Goal: Task Accomplishment & Management: Manage account settings

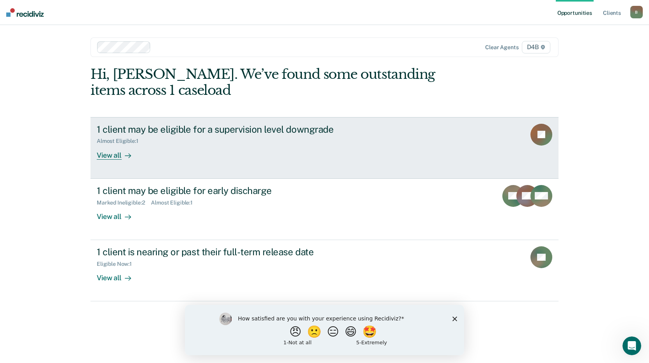
click at [117, 156] on div "View all" at bounding box center [119, 151] width 44 height 15
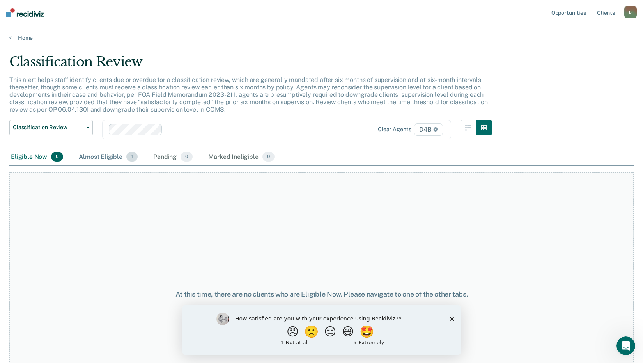
click at [113, 157] on div "Almost Eligible 1" at bounding box center [108, 157] width 62 height 17
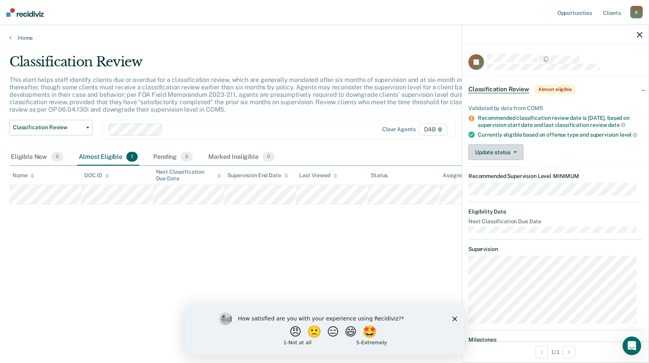
click at [510, 160] on button "Update status" at bounding box center [495, 152] width 55 height 16
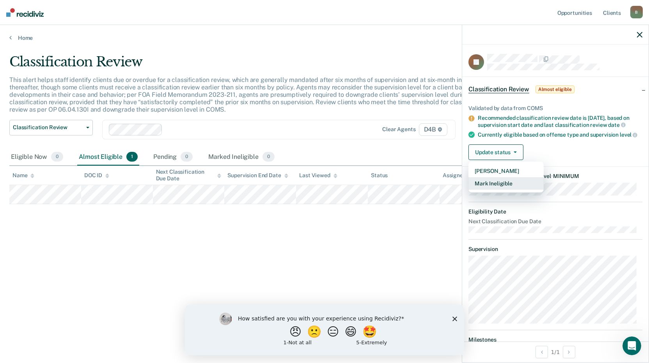
click at [507, 190] on button "Mark Ineligible" at bounding box center [505, 183] width 75 height 12
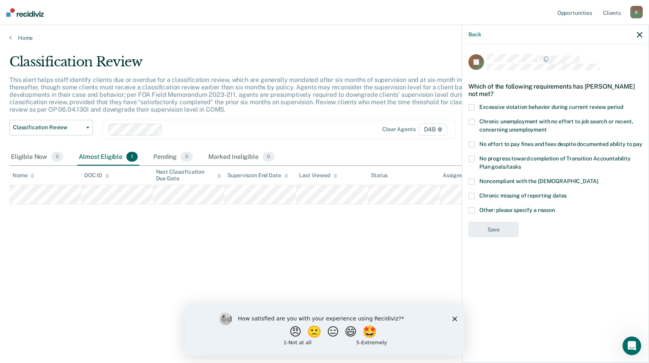
click at [474, 209] on span at bounding box center [471, 210] width 6 height 6
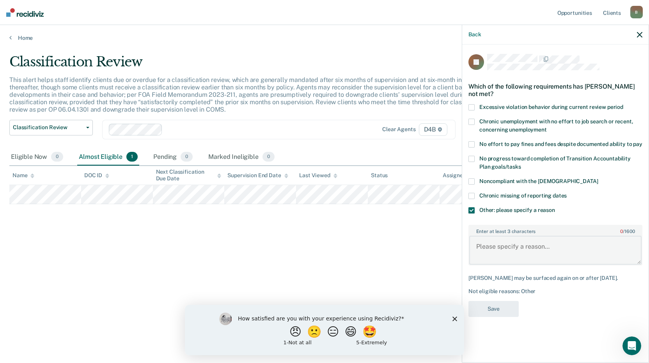
click at [498, 244] on textarea "Enter at least 3 characters 0 / 1600" at bounding box center [555, 250] width 172 height 29
type textarea "ICOTS CASE 6 YEARS"
click at [503, 305] on button "Save" at bounding box center [493, 309] width 50 height 16
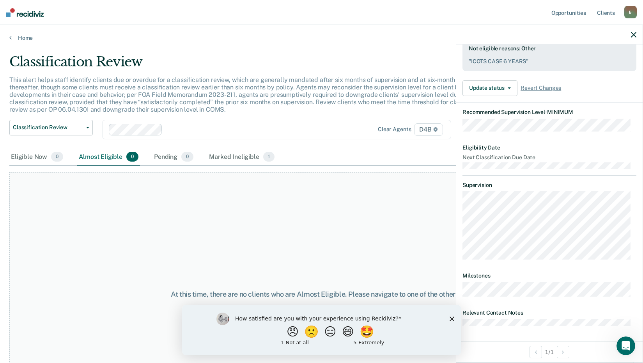
click at [635, 34] on icon "button" at bounding box center [633, 34] width 5 height 5
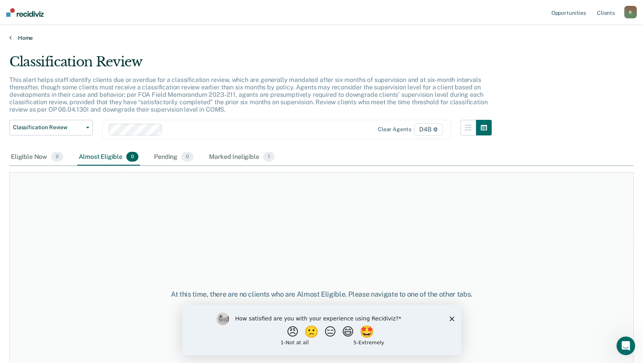
click at [17, 39] on link "Home" at bounding box center [321, 37] width 624 height 7
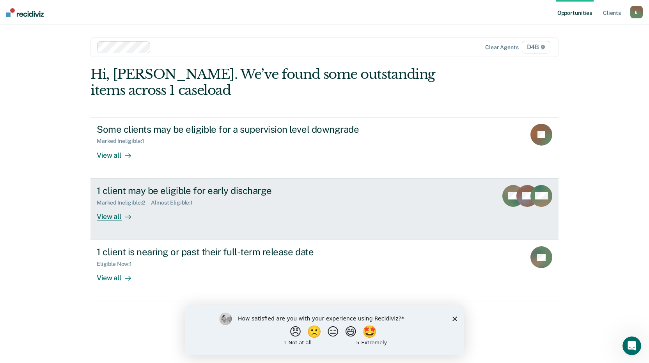
click at [108, 214] on div "View all" at bounding box center [119, 212] width 44 height 15
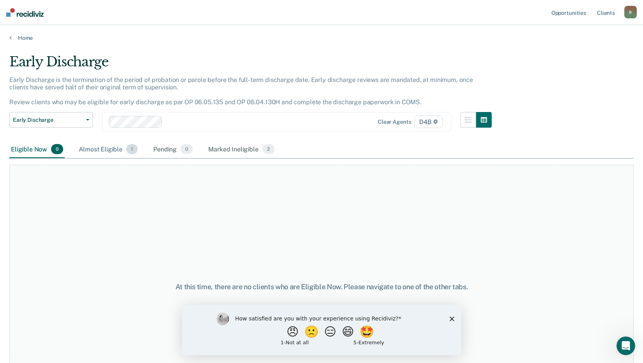
click at [105, 151] on div "Almost Eligible 1" at bounding box center [108, 149] width 62 height 17
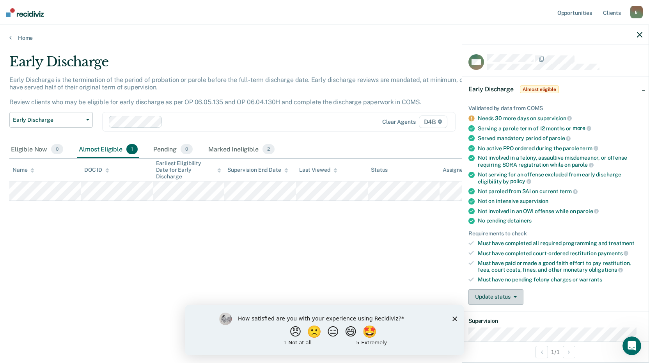
click at [503, 296] on button "Update status" at bounding box center [495, 297] width 55 height 16
click at [491, 328] on button "Mark Ineligible" at bounding box center [505, 328] width 75 height 12
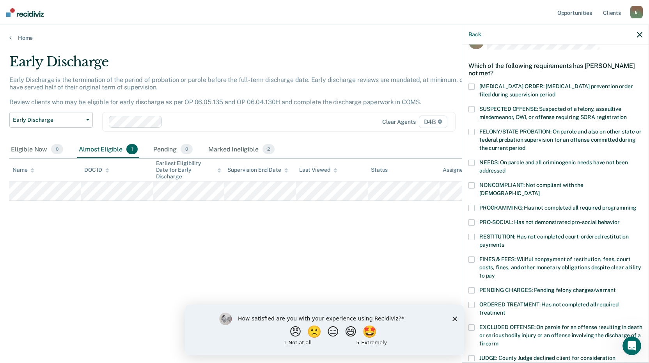
scroll to position [39, 0]
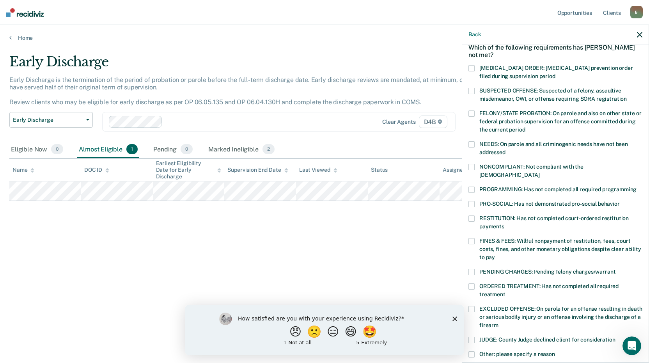
click at [472, 143] on span at bounding box center [471, 144] width 6 height 6
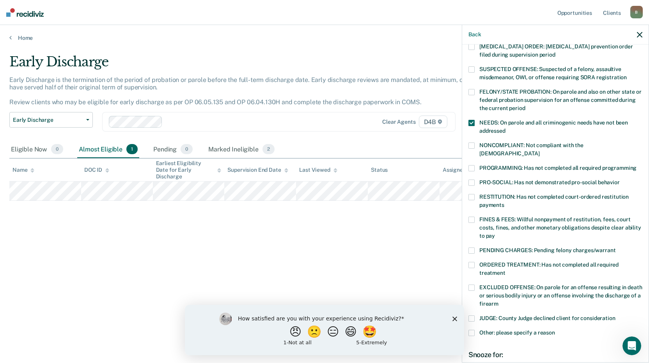
scroll to position [78, 0]
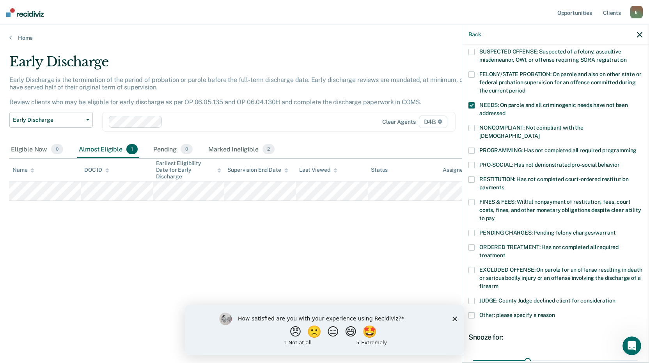
click at [472, 147] on span at bounding box center [471, 150] width 6 height 6
click at [475, 312] on label "Other: please specify a reason" at bounding box center [555, 316] width 174 height 8
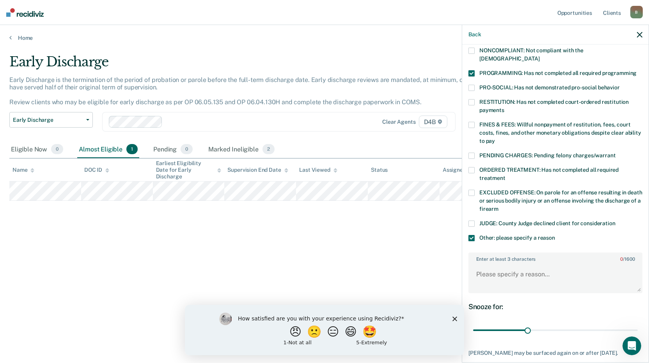
scroll to position [156, 0]
click at [501, 263] on textarea "Enter at least 3 characters 0 / 1600" at bounding box center [555, 276] width 172 height 29
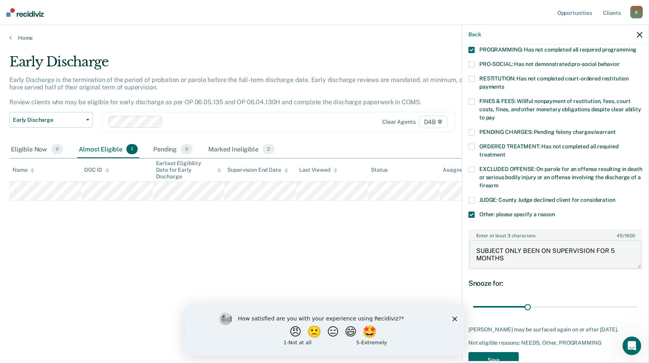
scroll to position [197, 0]
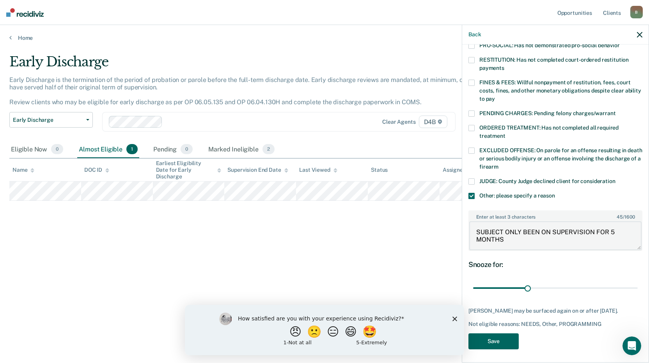
type textarea "SUBJECT ONLY BEEN ON SUPERVISION FOR 5 MONTHS"
click at [498, 337] on button "Save" at bounding box center [493, 341] width 50 height 16
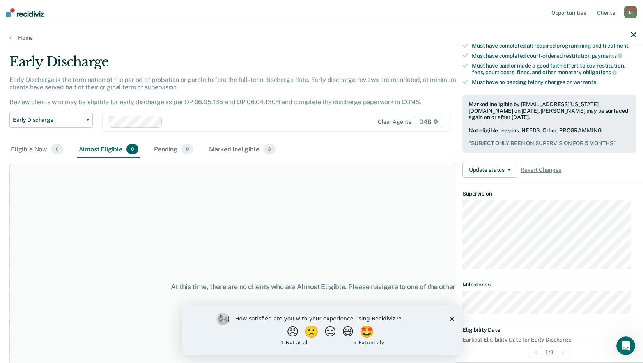
click at [634, 33] on icon "button" at bounding box center [633, 34] width 5 height 5
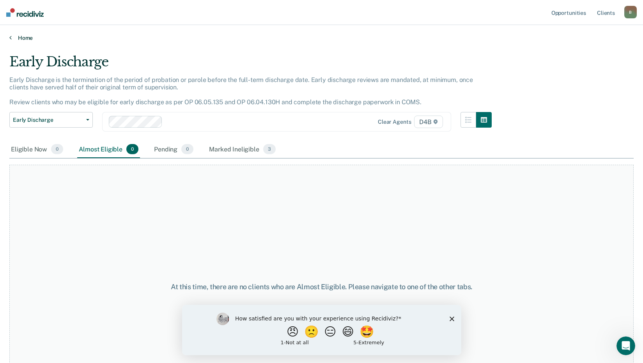
click at [24, 38] on link "Home" at bounding box center [321, 37] width 624 height 7
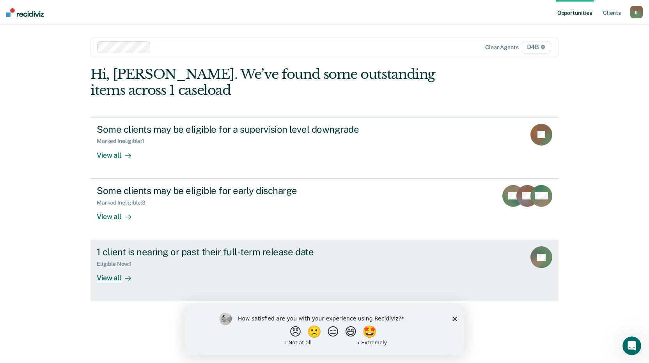
click at [116, 279] on div "View all" at bounding box center [119, 274] width 44 height 15
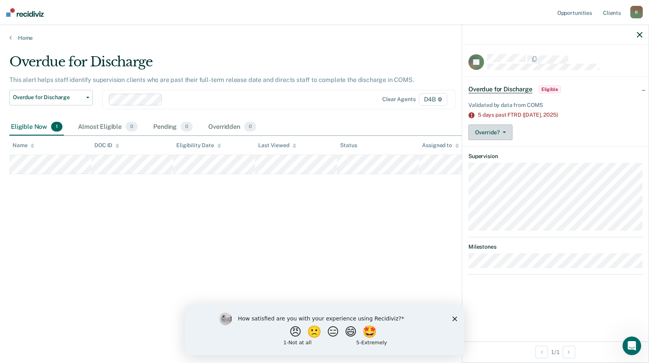
click at [504, 134] on button "Override?" at bounding box center [490, 132] width 44 height 16
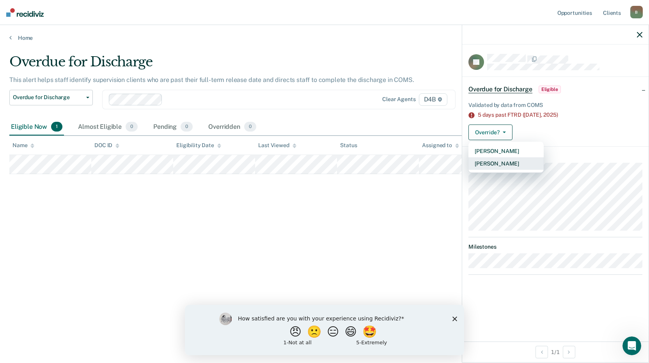
click at [499, 164] on button "[PERSON_NAME]" at bounding box center [505, 163] width 75 height 12
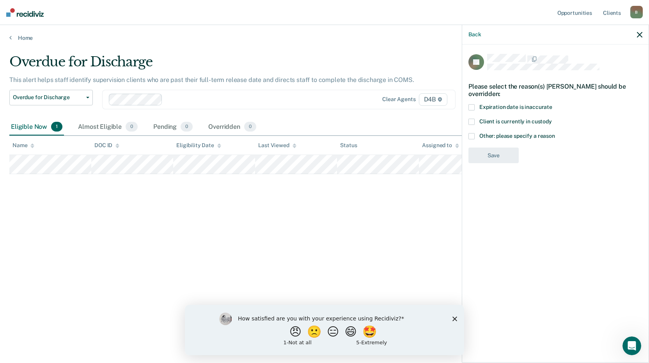
click at [473, 133] on span at bounding box center [471, 136] width 6 height 6
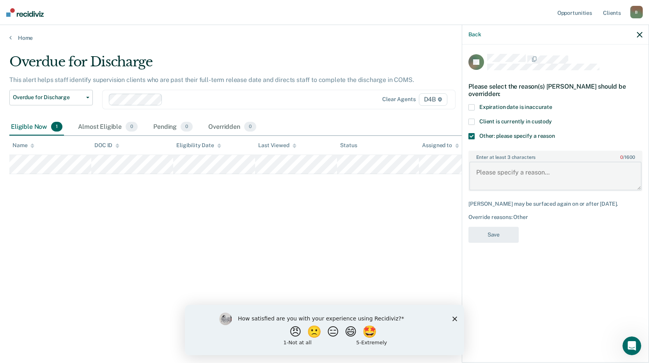
click at [505, 177] on textarea "Enter at least 3 characters 0 / 1600" at bounding box center [555, 175] width 172 height 29
type textarea "DISCHARGED"
click at [488, 237] on button "Save" at bounding box center [493, 235] width 50 height 16
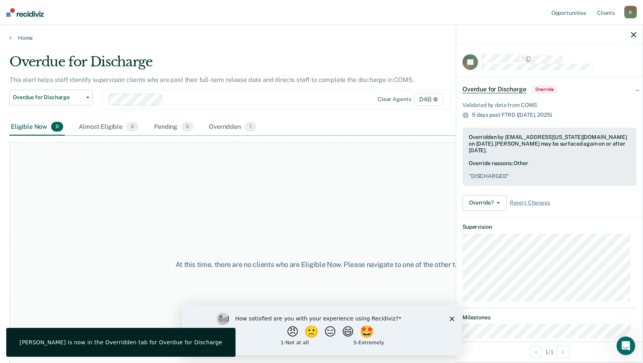
click at [632, 32] on icon "button" at bounding box center [633, 34] width 5 height 5
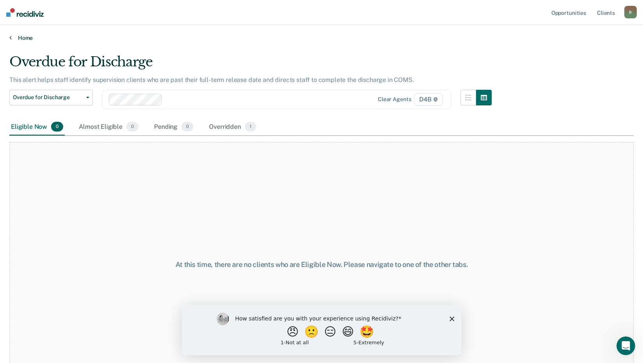
click at [21, 40] on link "Home" at bounding box center [321, 37] width 624 height 7
